Goal: Check status: Check status

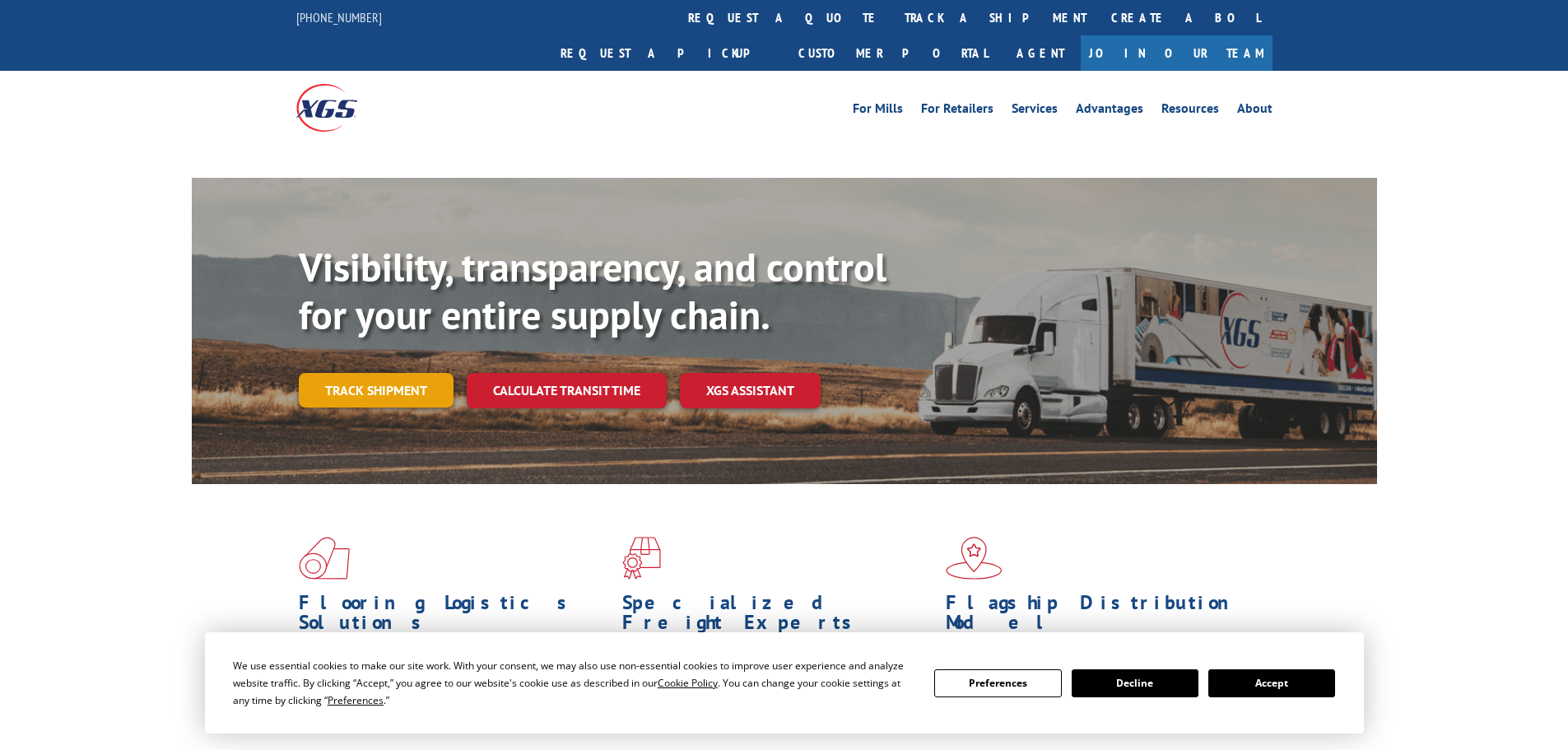
click at [377, 373] on link "Track shipment" at bounding box center [376, 391] width 154 height 35
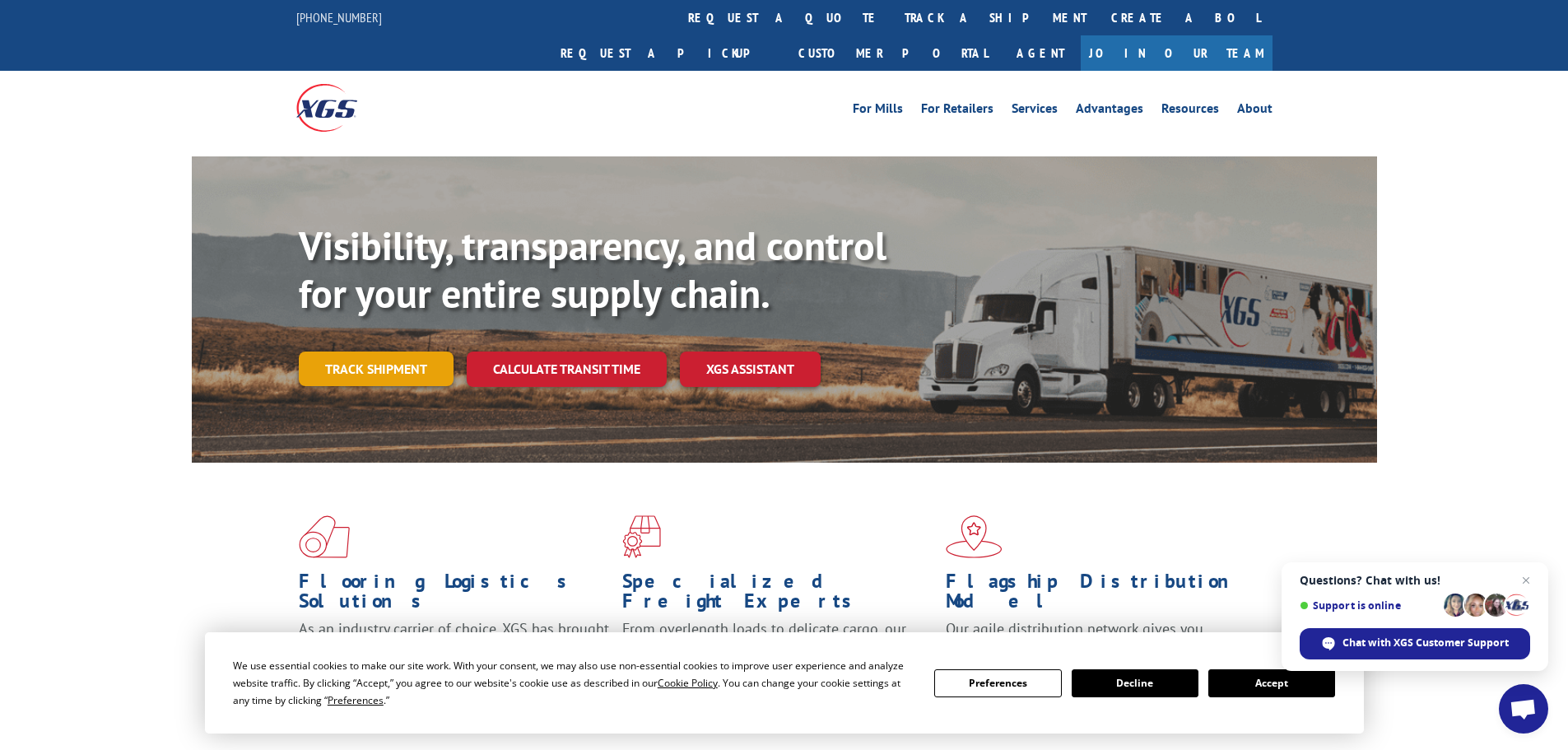
click at [359, 351] on link "Track shipment" at bounding box center [376, 369] width 154 height 35
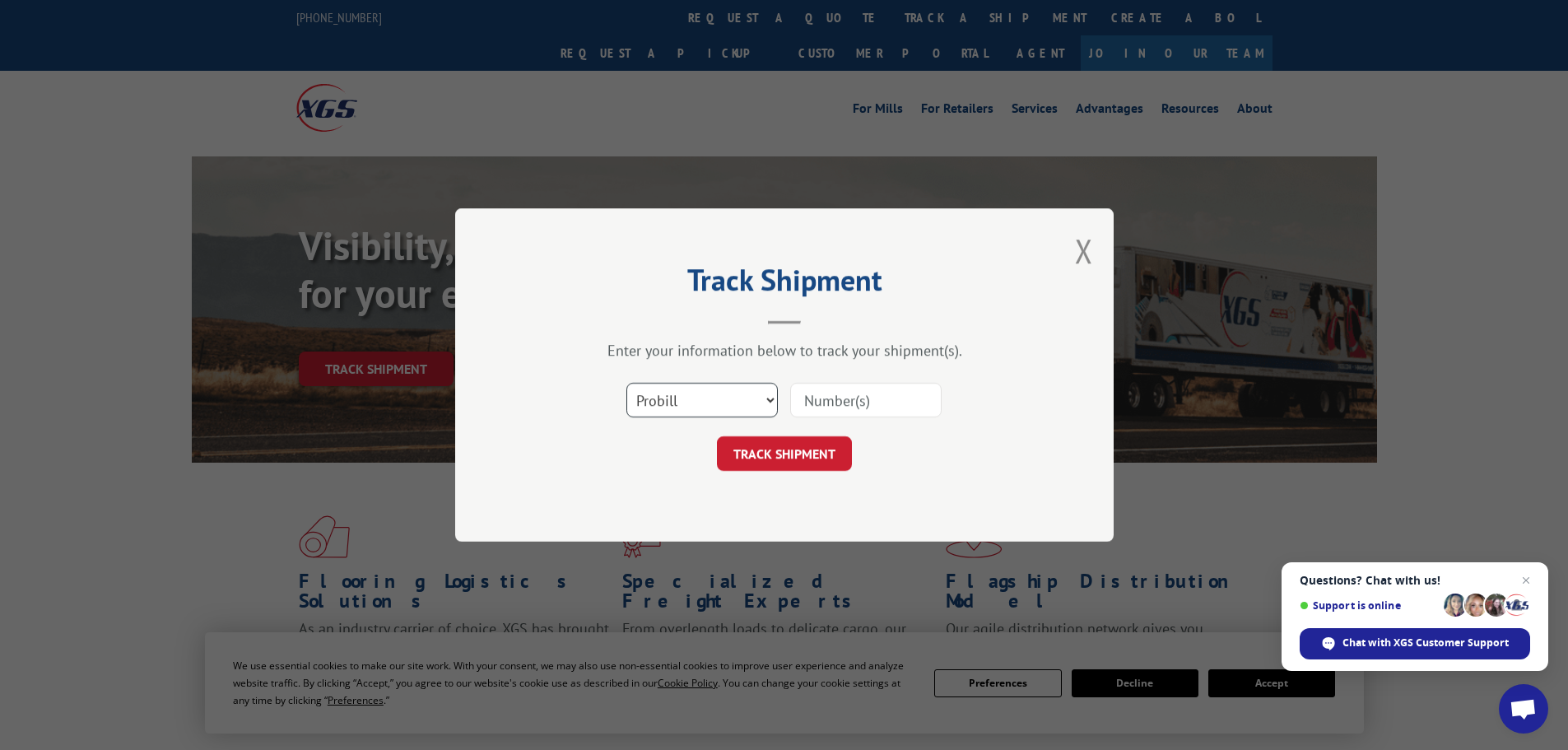
click at [704, 402] on select "Select category... Probill BOL PO" at bounding box center [702, 401] width 152 height 35
select select "po"
click at [627, 383] on select "Select category... Probill BOL PO" at bounding box center [702, 401] width 152 height 35
click at [842, 403] on input at bounding box center [866, 401] width 152 height 35
paste input "20544846"
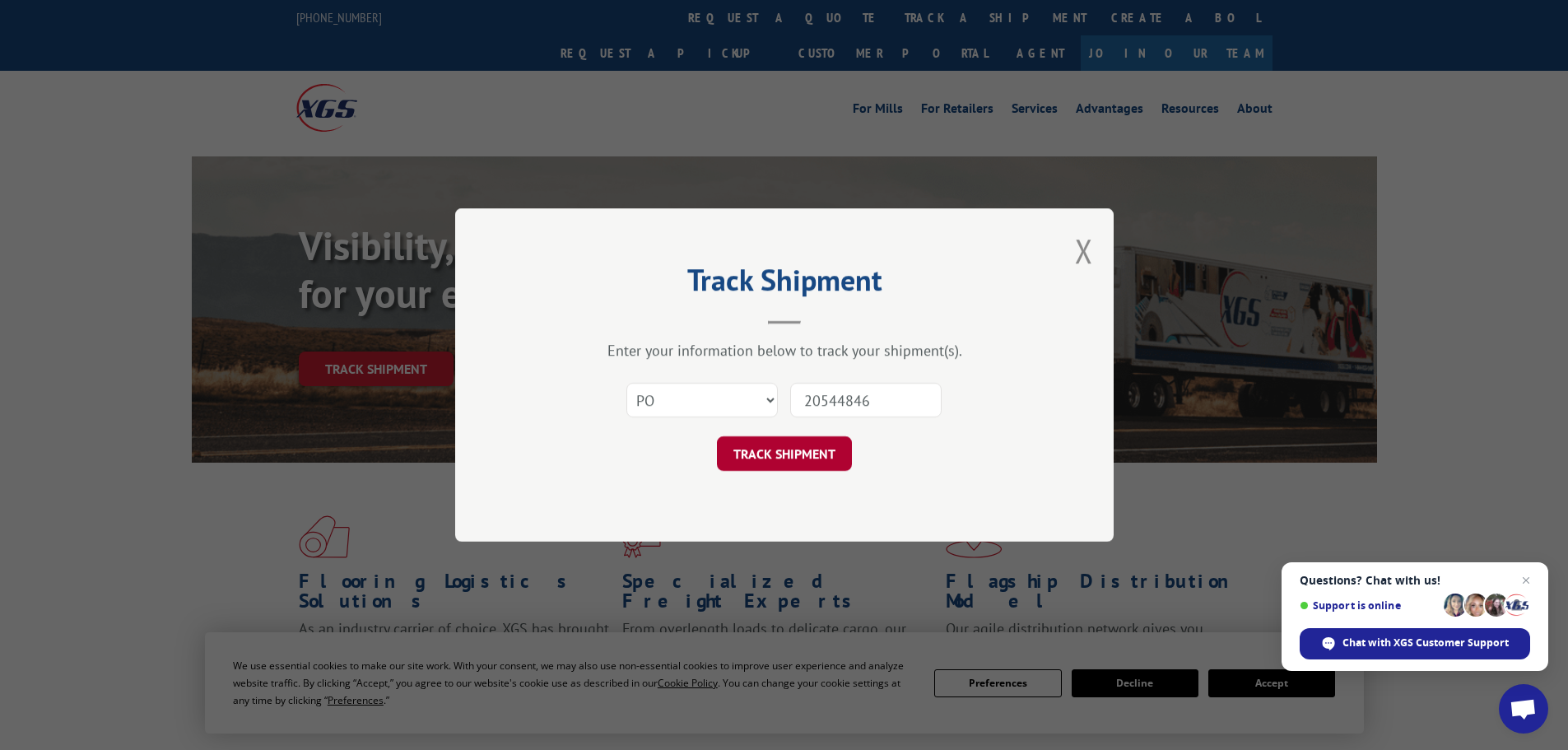
type input "20544846"
click at [805, 449] on button "TRACK SHIPMENT" at bounding box center [784, 454] width 135 height 35
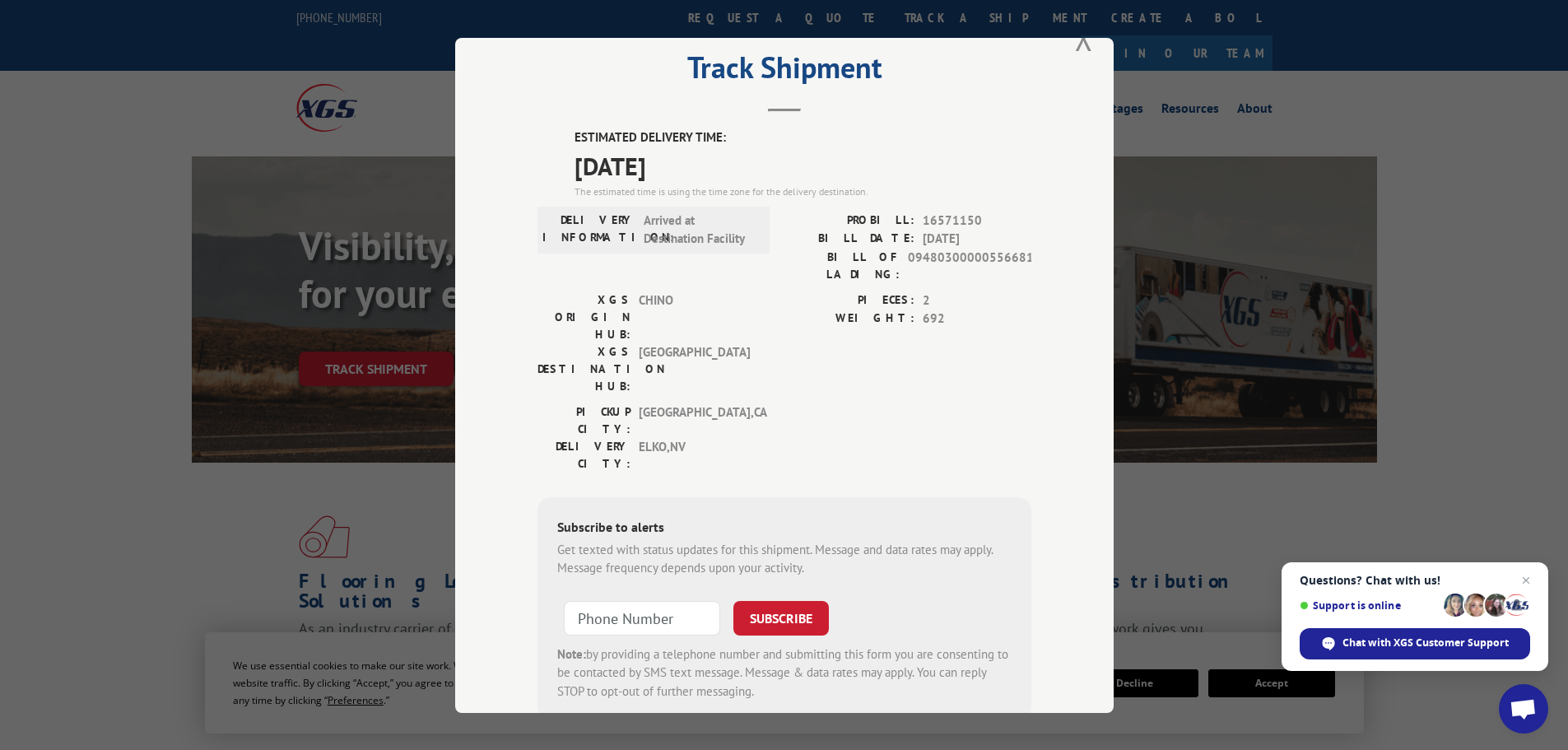
scroll to position [66, 0]
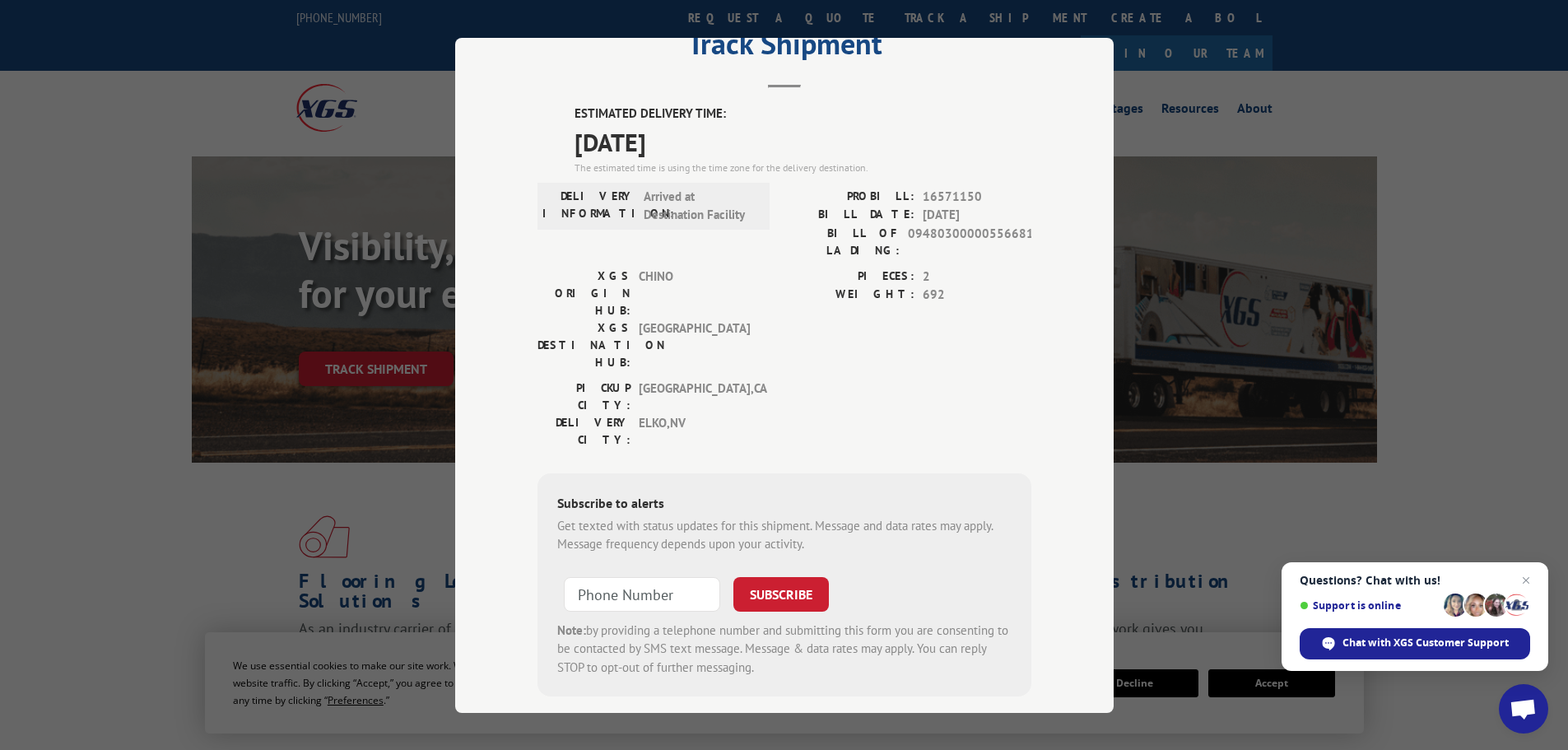
type input "+1 (___) ___-____"
click at [592, 576] on input "+1 (___) ___-____" at bounding box center [642, 594] width 156 height 35
paste input "7) 753-9700"
click at [608, 576] on input "+1 (__7) 753-9700" at bounding box center [642, 594] width 156 height 35
drag, startPoint x: 698, startPoint y: 486, endPoint x: 594, endPoint y: 500, distance: 104.9
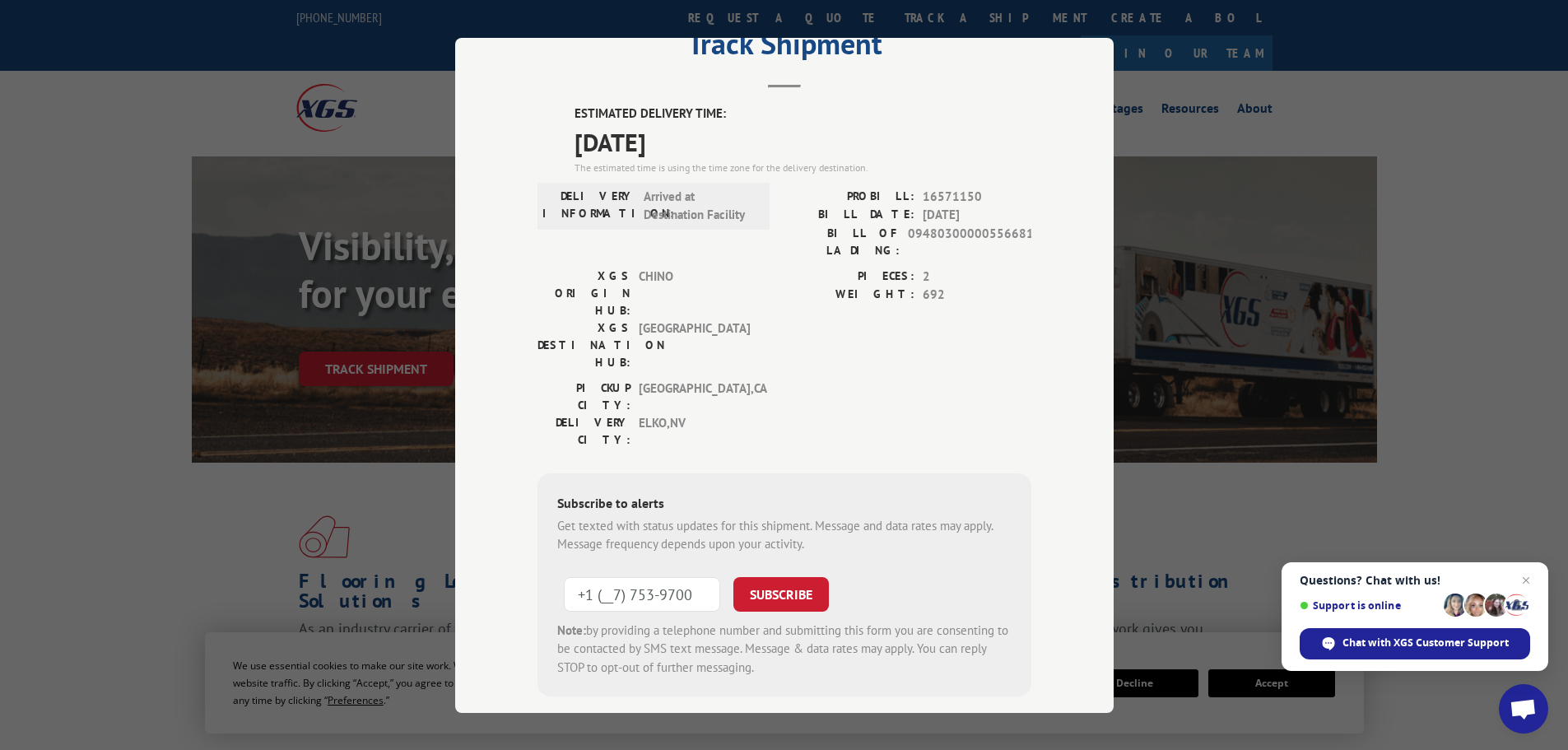
click at [594, 576] on input "+1 (__7) 753-9700" at bounding box center [642, 594] width 156 height 35
type input "[PHONE_NUMBER]"
click at [757, 576] on button "SUBSCRIBE" at bounding box center [781, 594] width 96 height 35
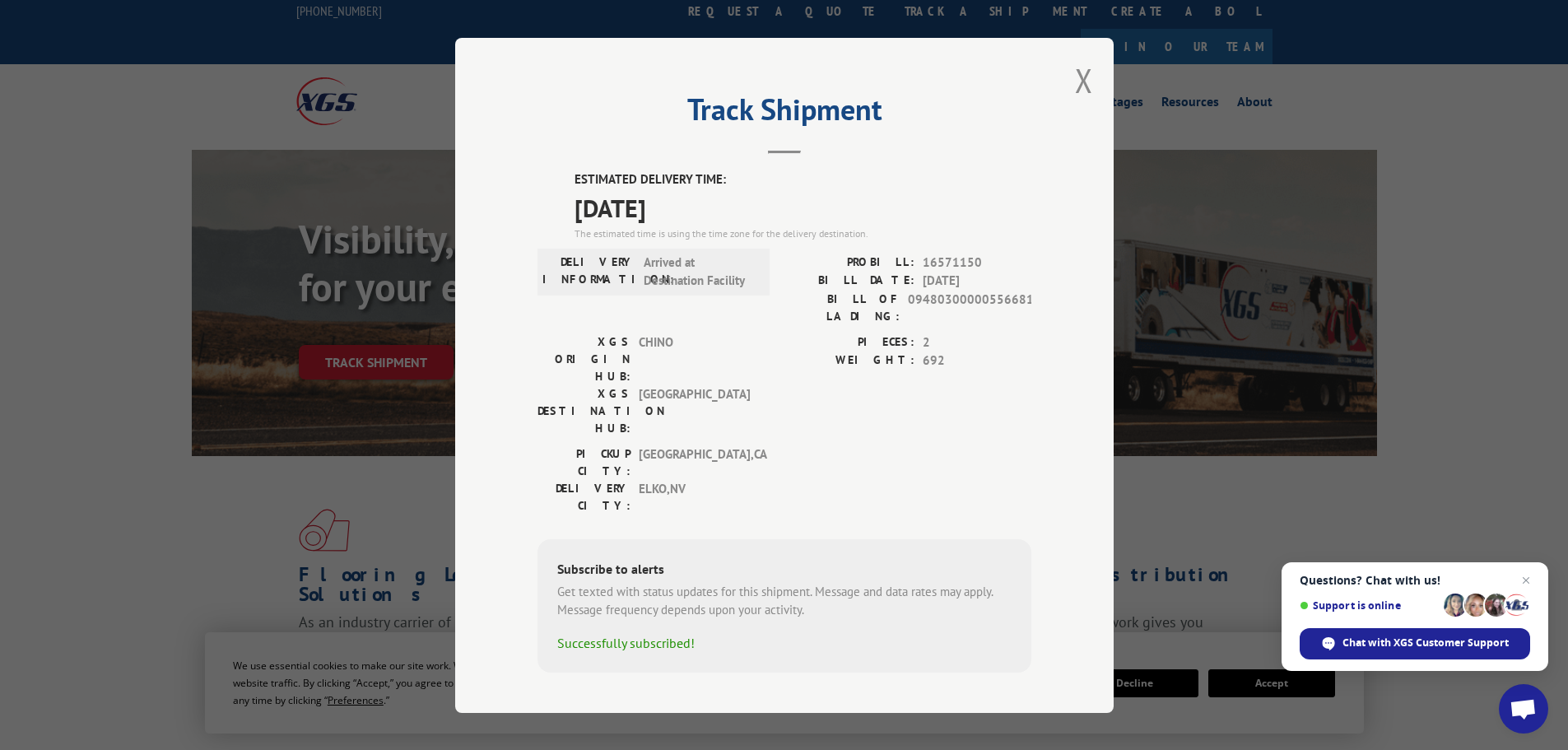
scroll to position [0, 0]
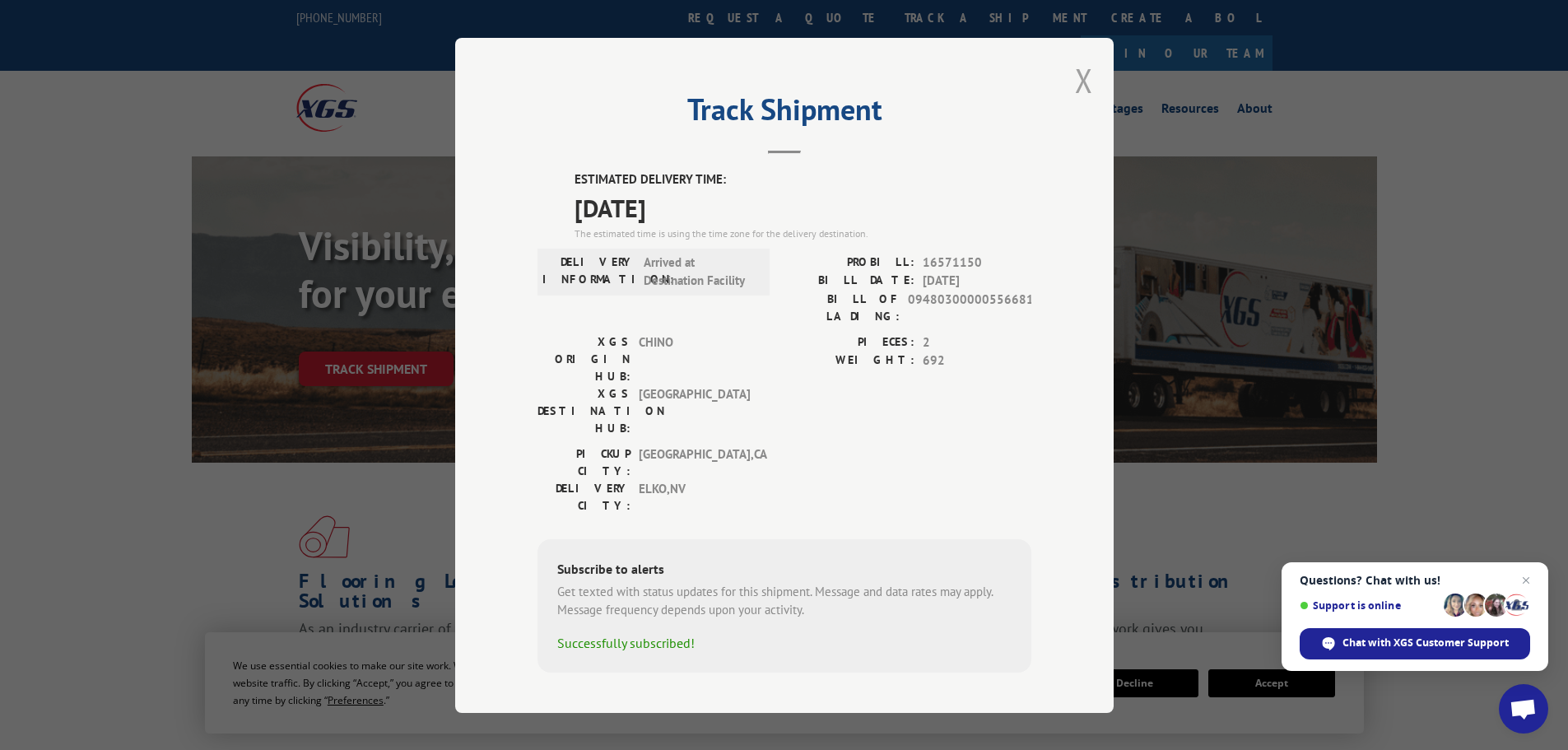
click at [1085, 83] on button "Close modal" at bounding box center [1085, 80] width 18 height 43
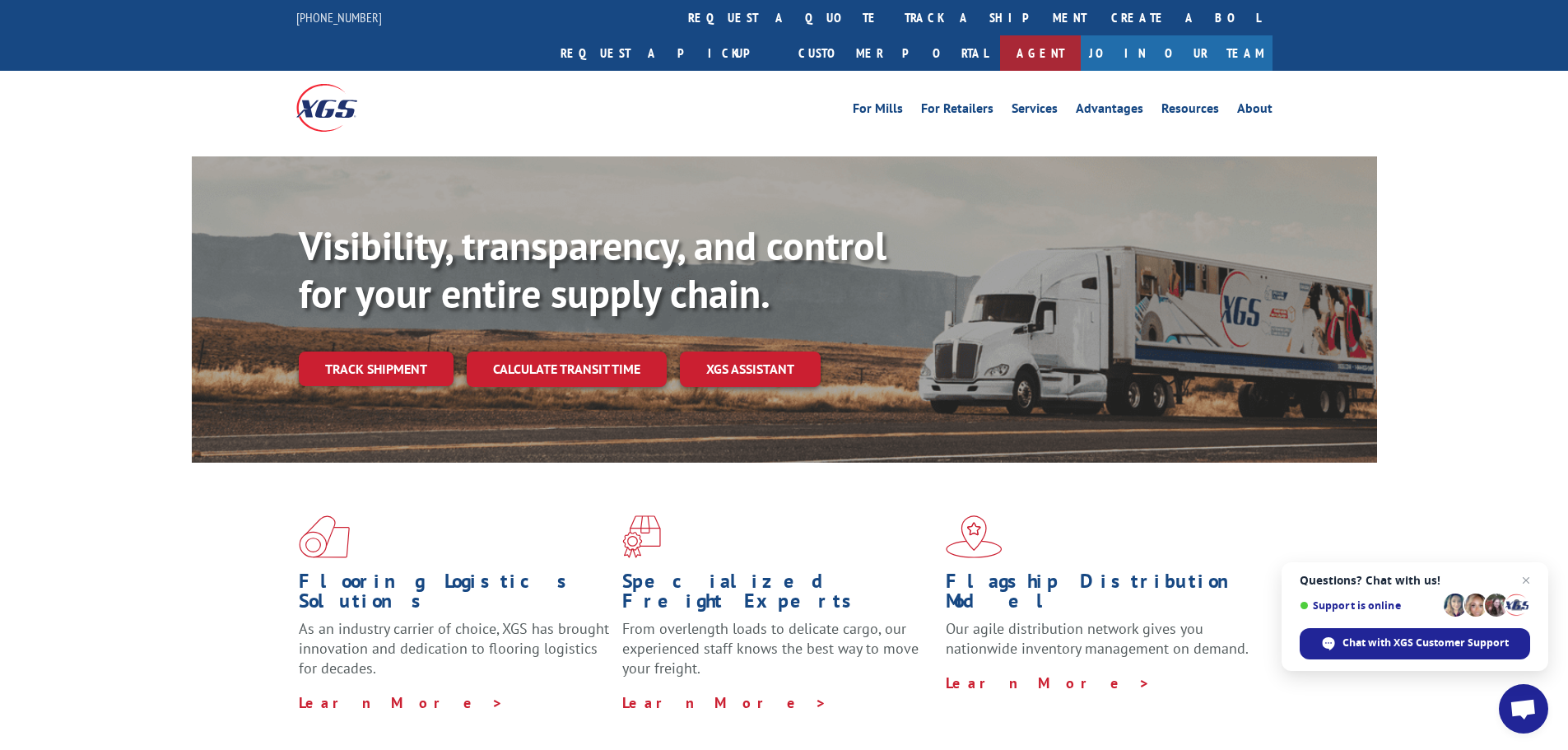
click at [1081, 36] on link "Agent" at bounding box center [1040, 53] width 81 height 36
click at [892, 19] on link "track a shipment" at bounding box center [995, 17] width 207 height 36
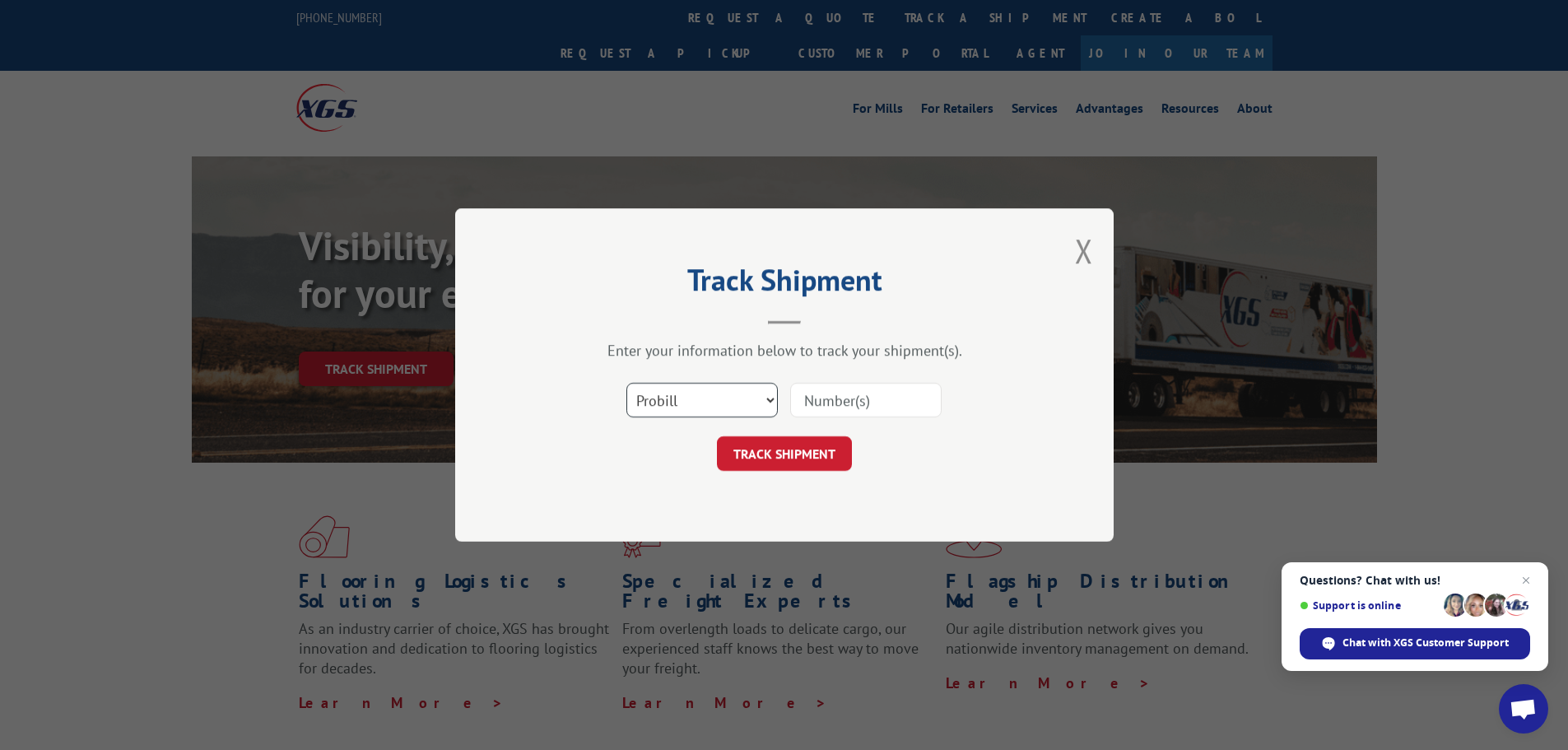
click at [750, 398] on select "Select category... Probill BOL PO" at bounding box center [702, 401] width 152 height 35
select select "po"
click at [627, 383] on select "Select category... Probill BOL PO" at bounding box center [702, 401] width 152 height 35
click at [852, 389] on input at bounding box center [866, 401] width 152 height 35
paste input "[PHONE_NUMBER]"
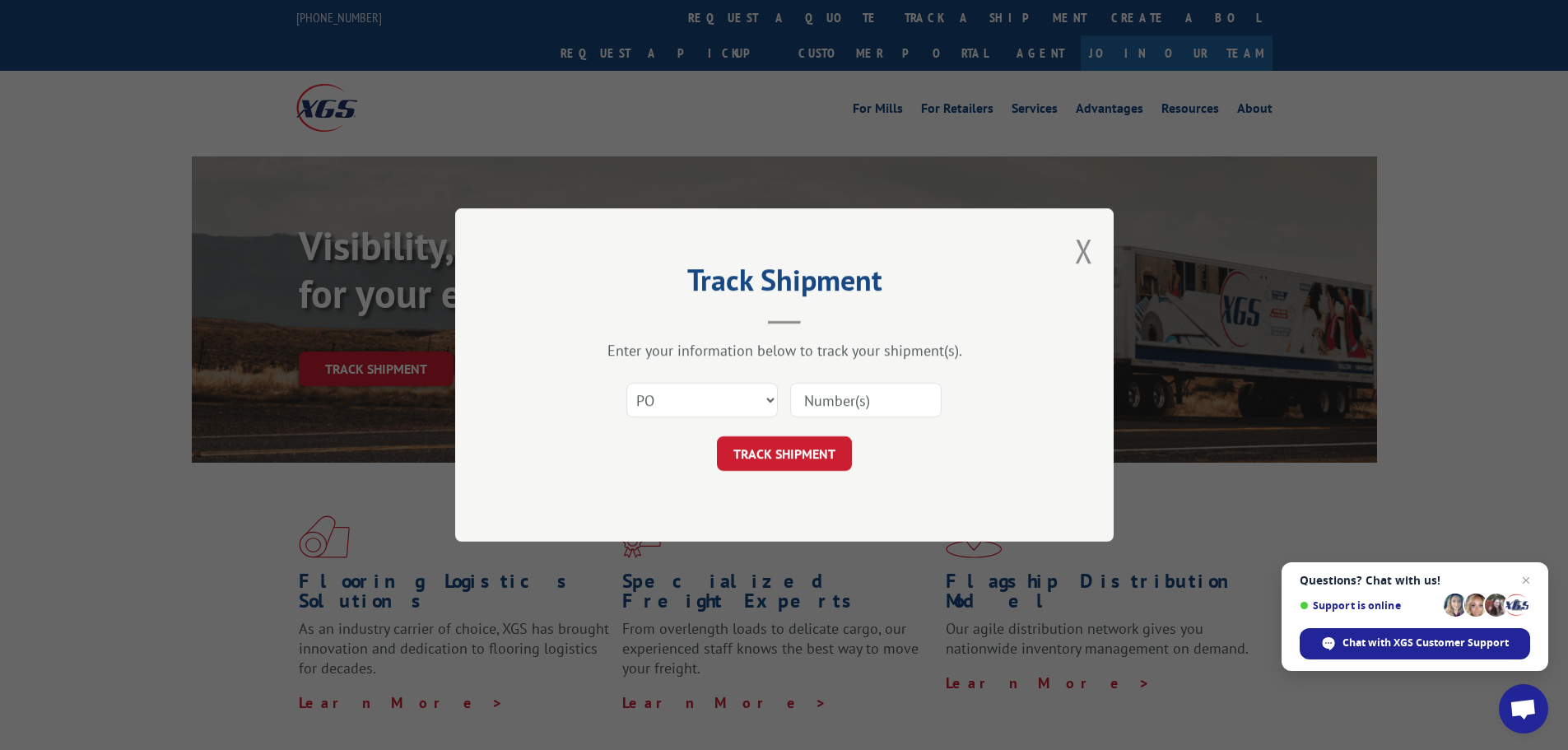
type input "[PHONE_NUMBER]"
drag, startPoint x: 908, startPoint y: 403, endPoint x: 688, endPoint y: 462, distance: 227.8
click at [687, 461] on form "Select category... Probill BOL PO [PHONE_NUMBER] TRACK SHIPMENT" at bounding box center [784, 422] width 494 height 98
paste input "20544846"
type input "20544846"
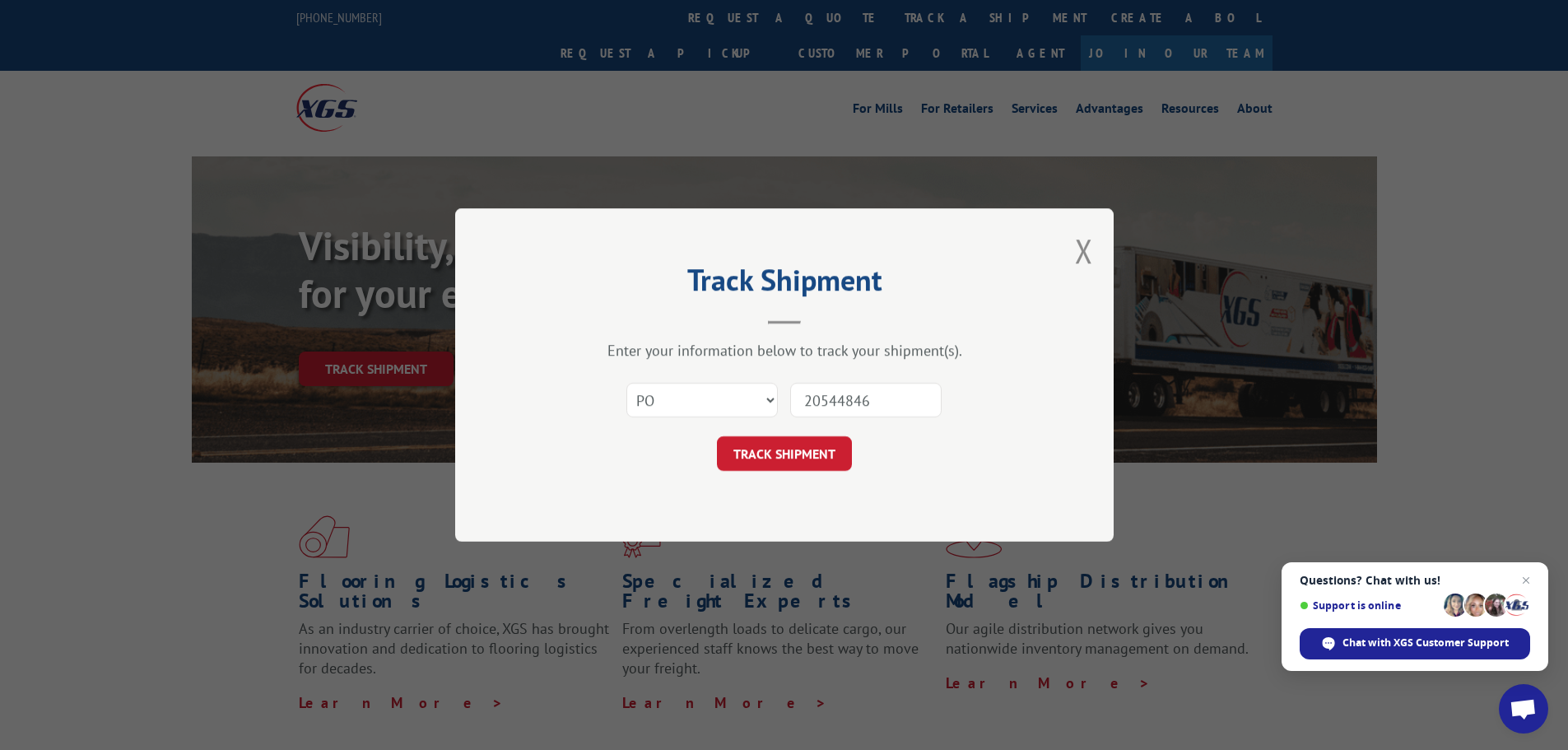
click at [717, 437] on button "TRACK SHIPMENT" at bounding box center [784, 454] width 135 height 35
